Goal: Task Accomplishment & Management: Use online tool/utility

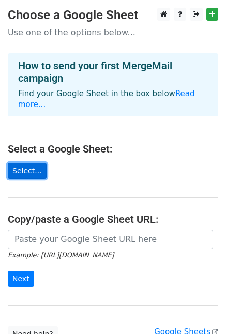
click at [27, 163] on link "Select..." at bounding box center [27, 171] width 39 height 16
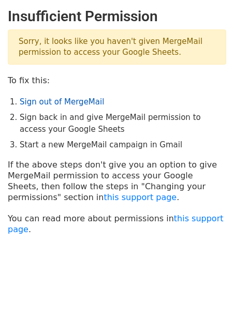
click at [67, 105] on link "Sign out of MergeMail" at bounding box center [62, 101] width 84 height 9
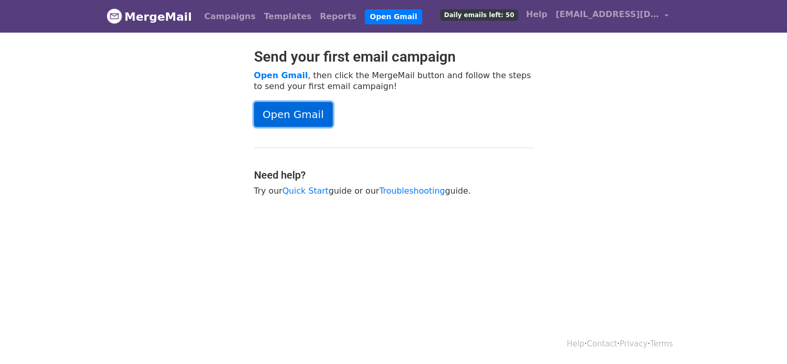
click at [280, 104] on link "Open Gmail" at bounding box center [293, 114] width 79 height 25
click at [639, 10] on span "samtzg1@gmail.com" at bounding box center [608, 14] width 104 height 12
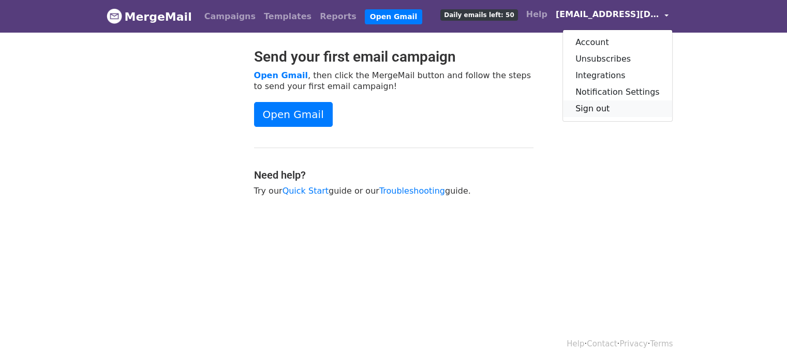
click at [617, 111] on link "Sign out" at bounding box center [617, 108] width 109 height 17
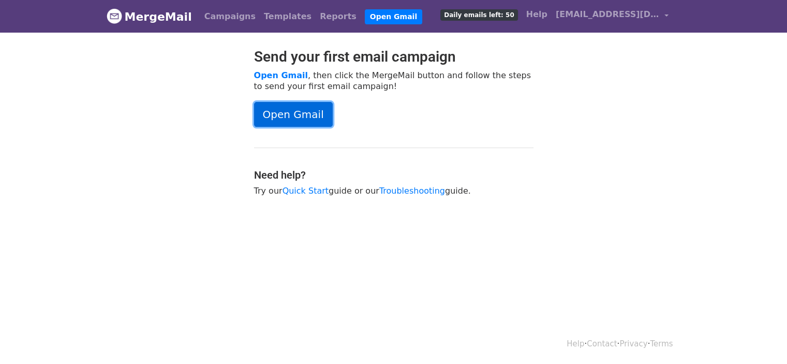
click at [282, 119] on link "Open Gmail" at bounding box center [293, 114] width 79 height 25
click at [217, 16] on link "Campaigns" at bounding box center [230, 16] width 60 height 21
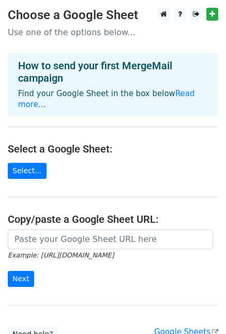
click at [33, 169] on main "Choose a Google Sheet Use one of the options below... How to send your first Me…" at bounding box center [113, 175] width 226 height 335
click at [33, 168] on main "Choose a Google Sheet Use one of the options below... How to send your first Me…" at bounding box center [113, 175] width 226 height 335
click at [30, 164] on link "Select..." at bounding box center [27, 171] width 39 height 16
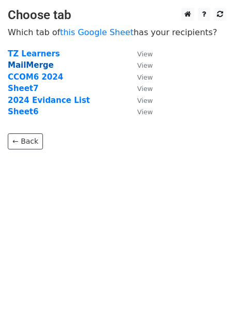
click at [29, 67] on strong "MailMerge" at bounding box center [31, 65] width 46 height 9
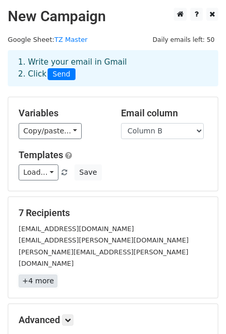
click at [43, 275] on link "+4 more" at bounding box center [38, 281] width 39 height 13
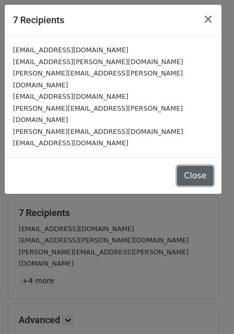
click at [194, 166] on button "Close" at bounding box center [195, 176] width 36 height 20
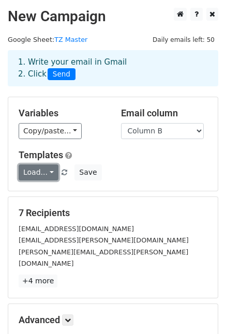
click at [32, 170] on link "Load..." at bounding box center [39, 173] width 40 height 16
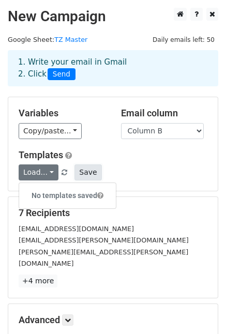
click at [75, 177] on button "Save" at bounding box center [88, 173] width 27 height 16
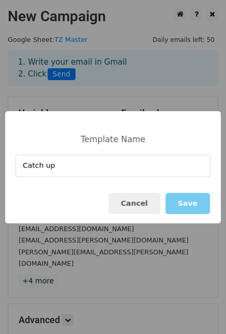
type input "Catch up"
click at [182, 199] on button "Save" at bounding box center [188, 203] width 45 height 21
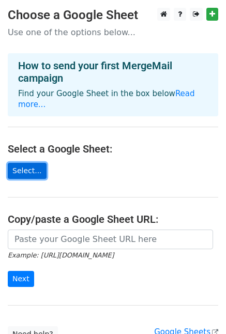
click at [37, 163] on link "Select..." at bounding box center [27, 171] width 39 height 16
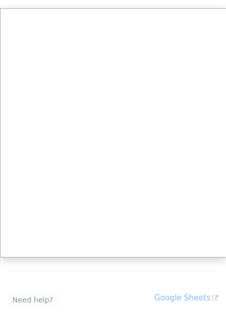
scroll to position [52, 0]
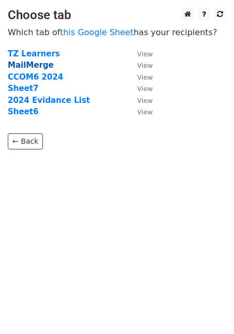
click at [21, 64] on strong "MailMerge" at bounding box center [31, 65] width 46 height 9
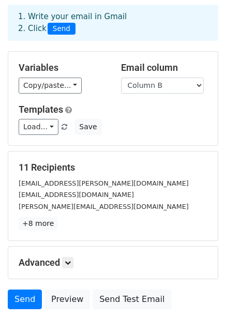
scroll to position [104, 0]
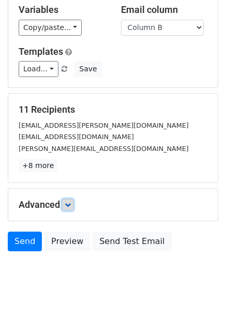
click at [68, 208] on link at bounding box center [67, 204] width 11 height 11
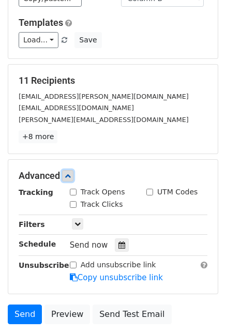
scroll to position [155, 0]
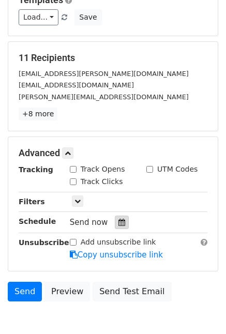
click at [119, 219] on icon at bounding box center [122, 222] width 7 height 7
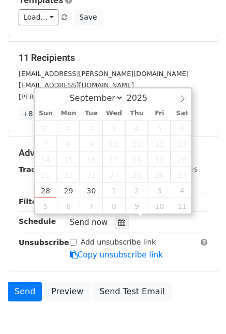
click at [185, 68] on div "victoria.cotterell@fpm-ltd.co.uk" at bounding box center [113, 74] width 204 height 12
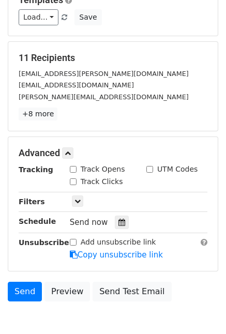
scroll to position [104, 0]
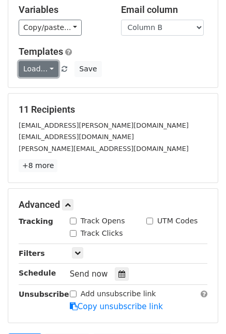
click at [48, 66] on link "Load..." at bounding box center [39, 69] width 40 height 16
click at [43, 92] on link "Catch up" at bounding box center [60, 92] width 82 height 17
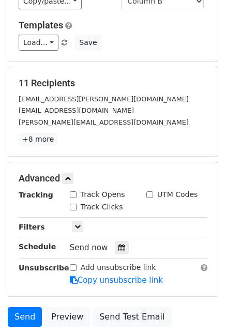
scroll to position [155, 0]
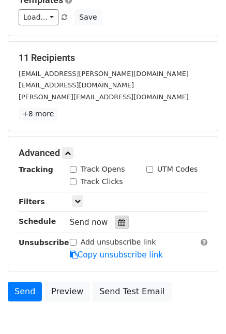
click at [121, 220] on div at bounding box center [122, 222] width 14 height 13
click at [147, 46] on div "11 Recipients victoria.cotterell@fpm-ltd.co.uk johngriffiths4434@hotmail.co.uk …" at bounding box center [113, 86] width 210 height 89
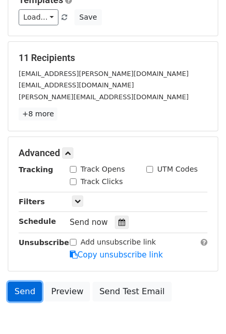
click at [21, 289] on link "Send" at bounding box center [25, 292] width 34 height 20
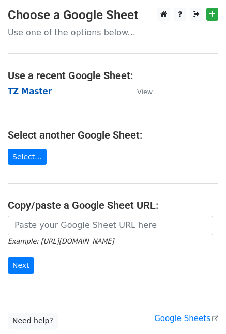
click at [25, 90] on strong "TZ Master" at bounding box center [30, 91] width 44 height 9
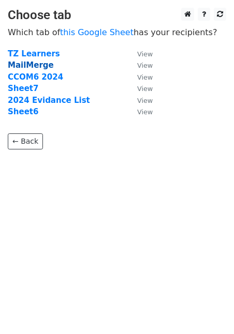
click at [35, 63] on strong "MailMerge" at bounding box center [31, 65] width 46 height 9
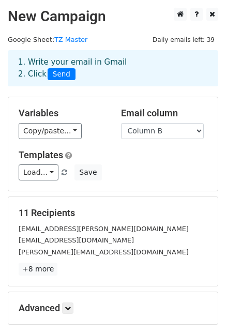
scroll to position [52, 0]
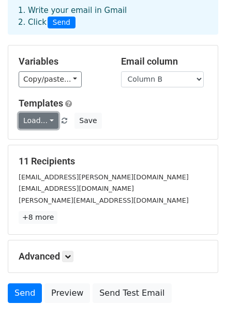
click at [41, 124] on link "Load..." at bounding box center [39, 121] width 40 height 16
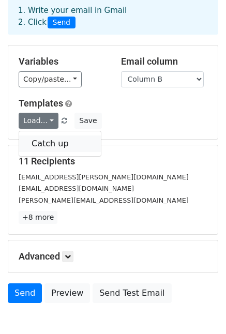
click at [41, 144] on link "Catch up" at bounding box center [60, 144] width 82 height 17
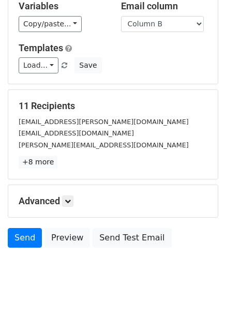
scroll to position [108, 0]
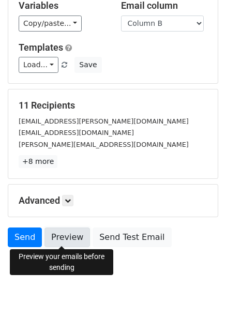
click at [74, 230] on link "Preview" at bounding box center [68, 238] width 46 height 20
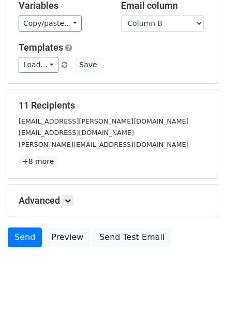
scroll to position [4, 0]
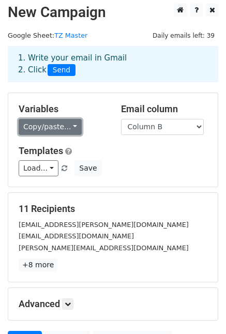
click at [55, 122] on link "Copy/paste..." at bounding box center [50, 127] width 63 height 16
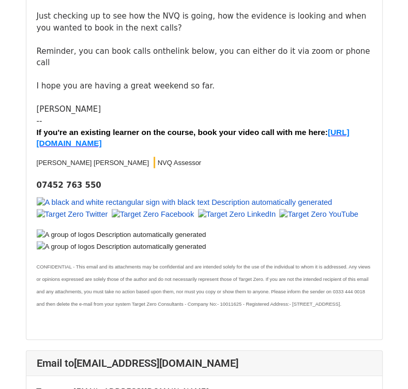
scroll to position [207, 0]
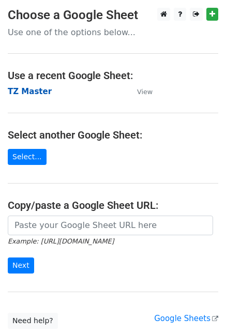
click at [27, 88] on strong "TZ Master" at bounding box center [30, 91] width 44 height 9
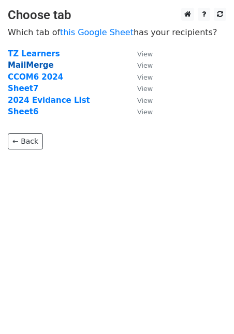
click at [31, 61] on strong "MailMerge" at bounding box center [31, 65] width 46 height 9
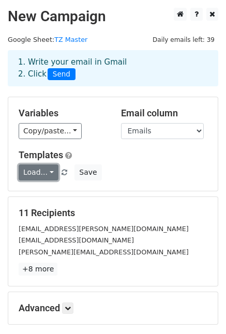
click at [39, 168] on link "Load..." at bounding box center [39, 173] width 40 height 16
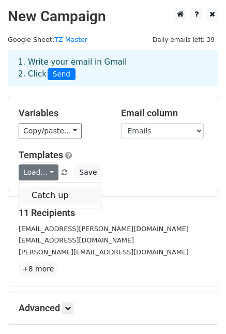
click at [51, 195] on link "Catch up" at bounding box center [60, 195] width 82 height 17
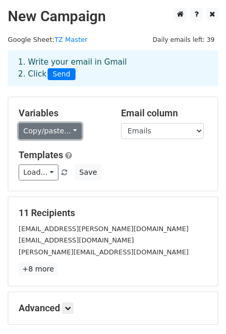
click at [49, 134] on link "Copy/paste..." at bounding box center [50, 131] width 63 height 16
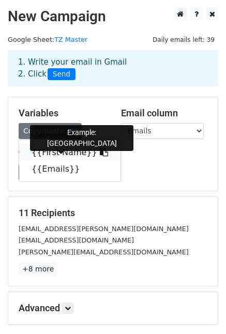
click at [47, 153] on link "{{First Name}}" at bounding box center [69, 152] width 101 height 17
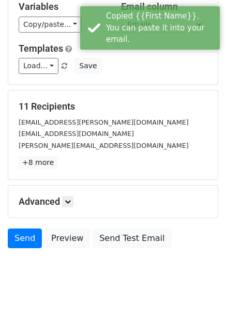
scroll to position [108, 0]
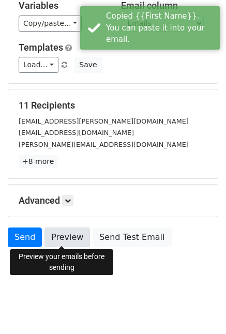
click at [56, 228] on link "Preview" at bounding box center [68, 238] width 46 height 20
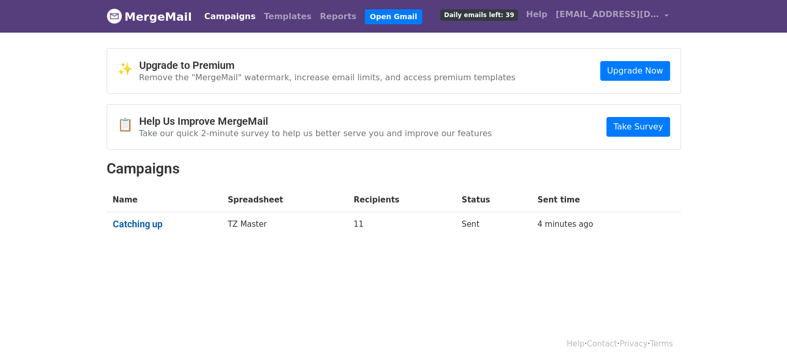
click at [136, 226] on link "Catching up" at bounding box center [164, 223] width 103 height 11
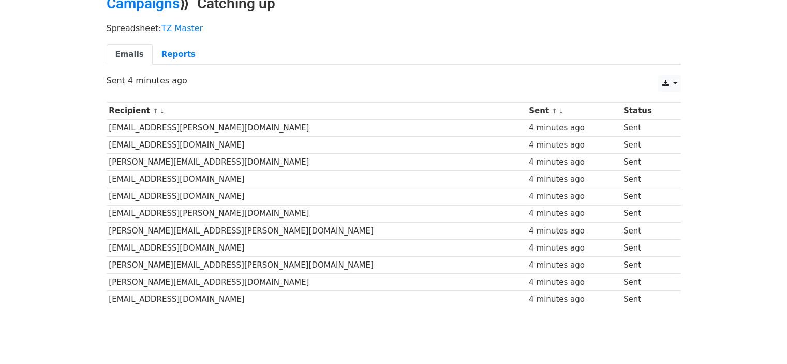
scroll to position [87, 0]
